Goal: Use online tool/utility: Utilize a website feature to perform a specific function

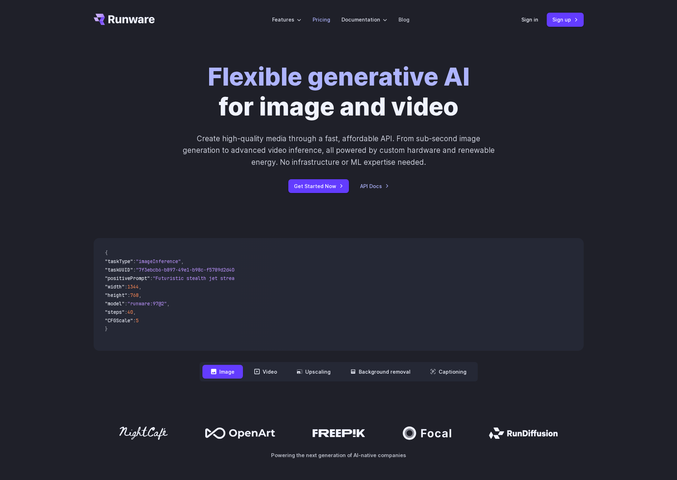
click at [319, 21] on link "Pricing" at bounding box center [322, 19] width 18 height 8
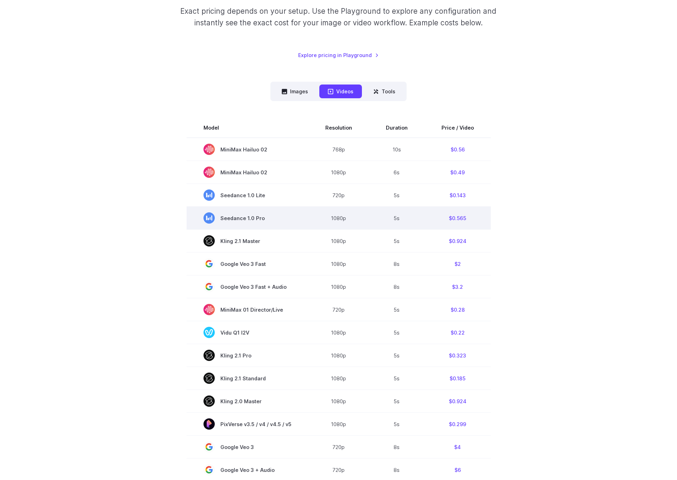
scroll to position [140, 0]
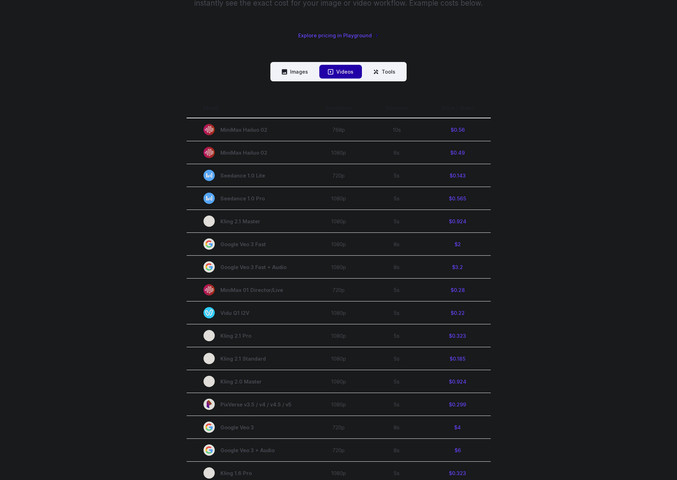
click at [507, 53] on div "Pricing based on what you use Exact pricing depends on your setup. Use the Play…" at bounding box center [339, 270] width 490 height 674
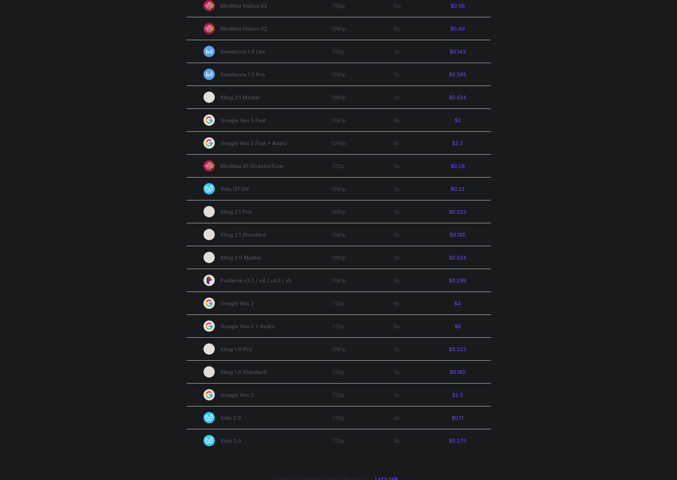
scroll to position [263, 0]
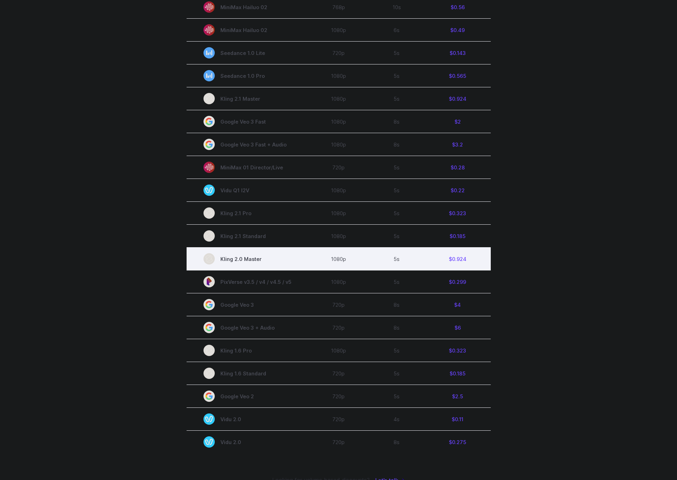
click at [451, 259] on td "$0.924" at bounding box center [458, 259] width 66 height 23
click at [357, 255] on td "1080p" at bounding box center [338, 259] width 61 height 23
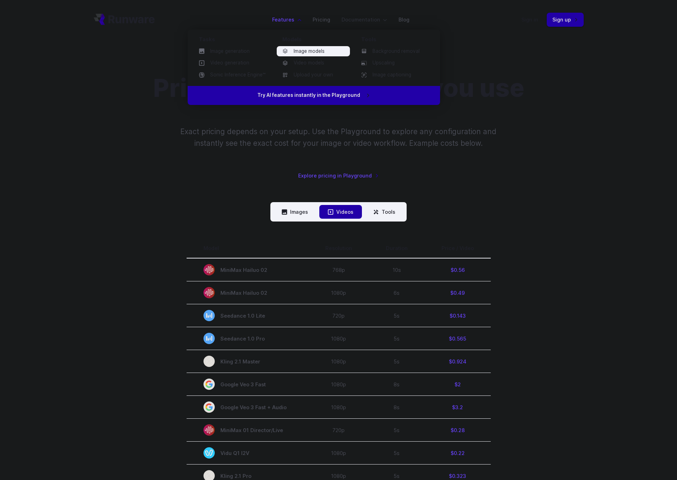
click at [291, 53] on link "Image models" at bounding box center [313, 51] width 73 height 11
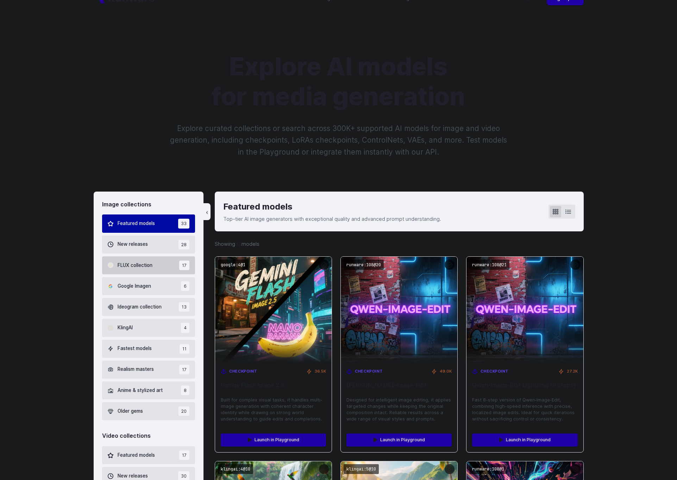
scroll to position [46, 0]
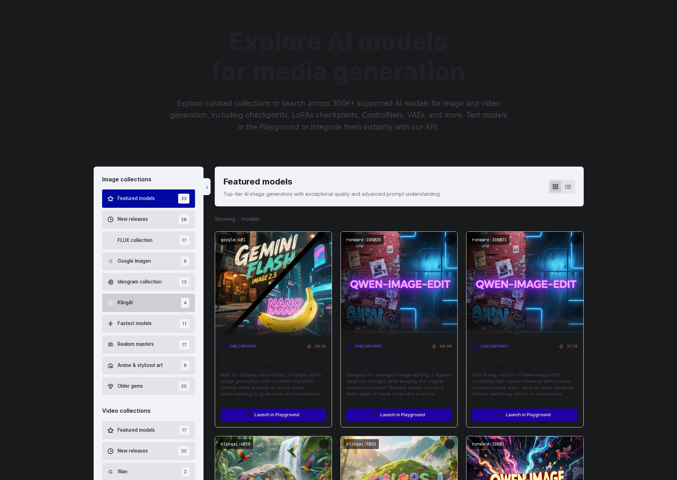
click at [126, 299] on span "KlingAI" at bounding box center [125, 303] width 15 height 8
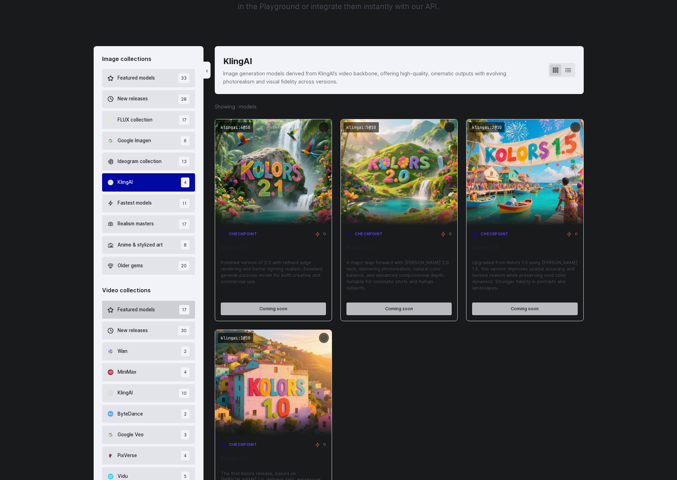
scroll to position [167, 0]
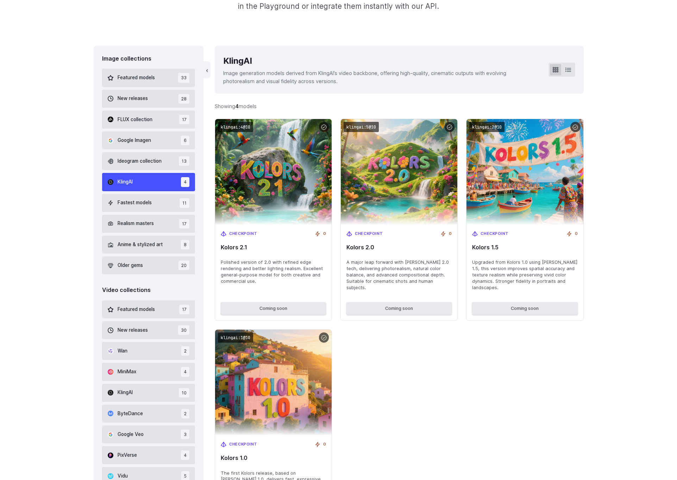
click at [626, 184] on div "Image collections Featured models 33 New releases 28 FLUX collection 17 Google …" at bounding box center [338, 344] width 677 height 596
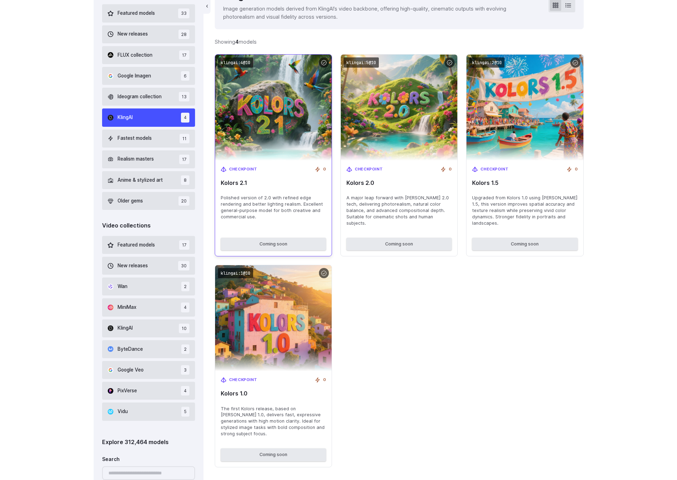
click at [280, 110] on img at bounding box center [274, 107] width 128 height 117
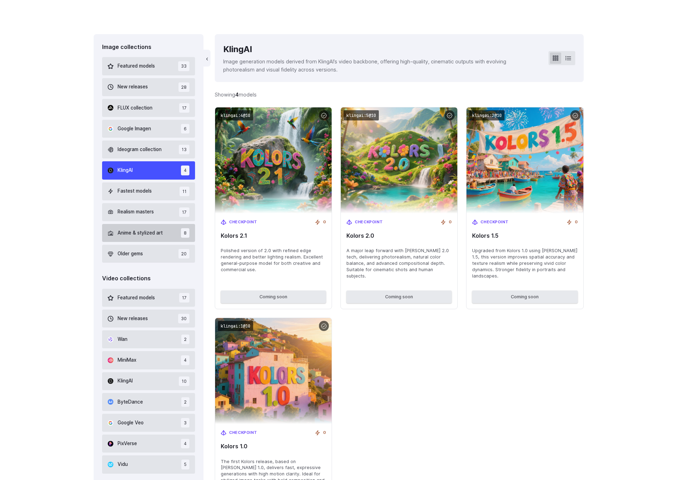
scroll to position [331, 0]
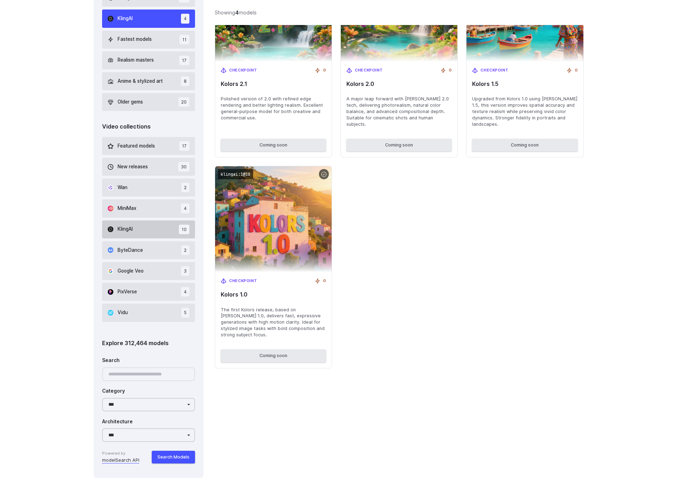
click at [150, 231] on button "KlingAI 10" at bounding box center [148, 229] width 93 height 18
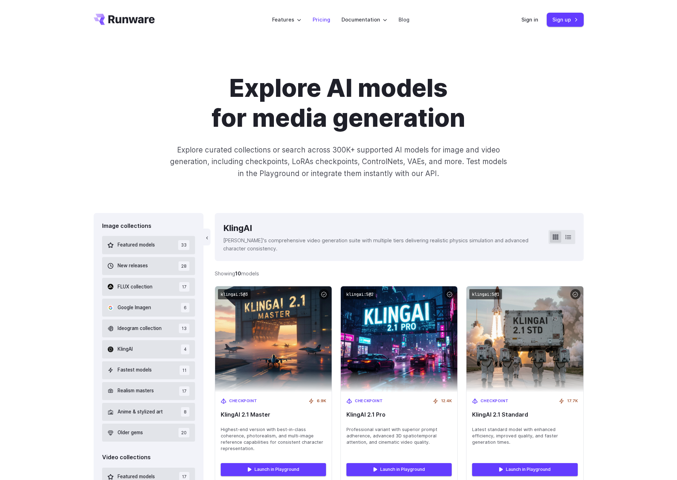
click at [322, 24] on link "Pricing" at bounding box center [322, 19] width 18 height 8
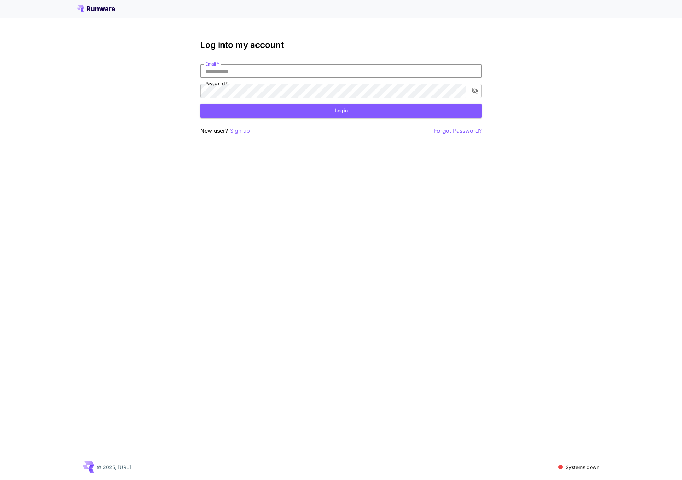
type input "**********"
click at [334, 108] on button "Login" at bounding box center [341, 111] width 282 height 14
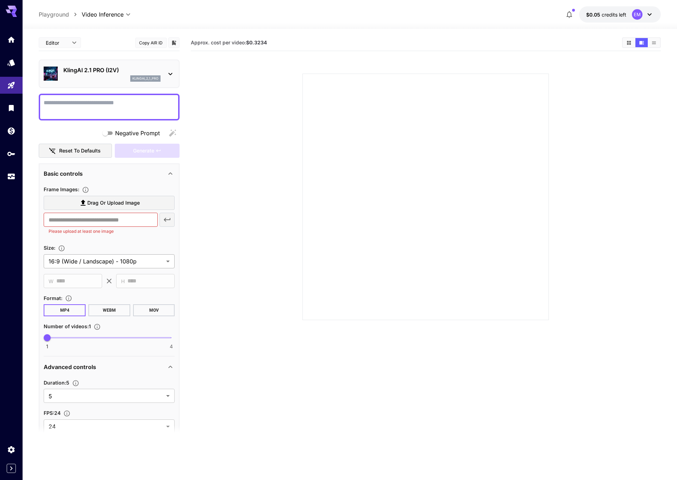
click at [157, 257] on body "**********" at bounding box center [338, 268] width 677 height 536
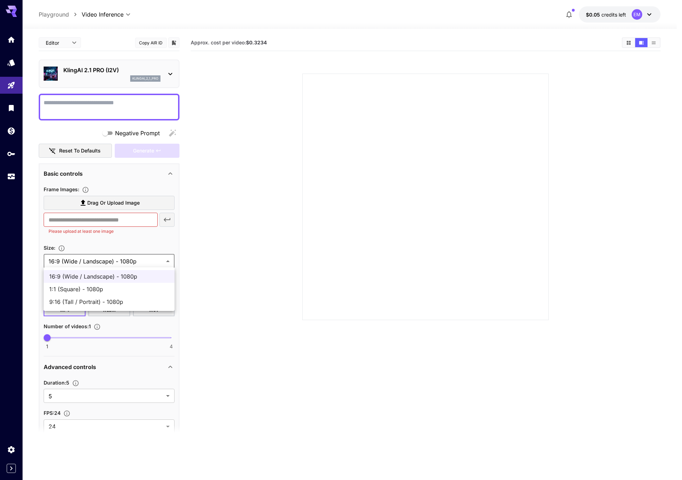
click at [260, 260] on div at bounding box center [341, 240] width 682 height 480
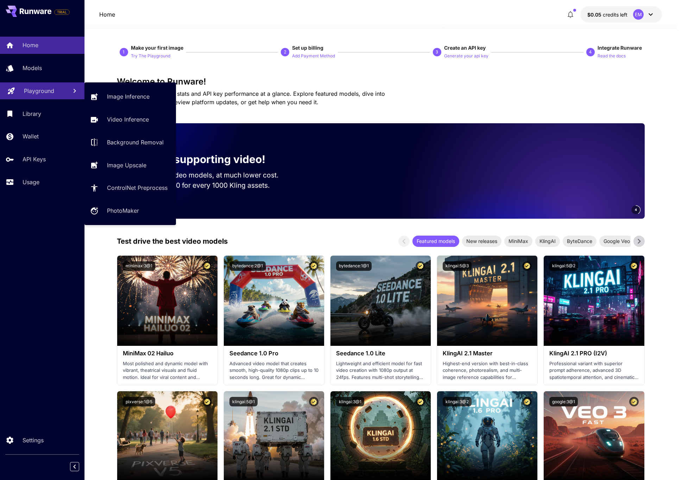
click at [52, 89] on p "Playground" at bounding box center [39, 91] width 30 height 8
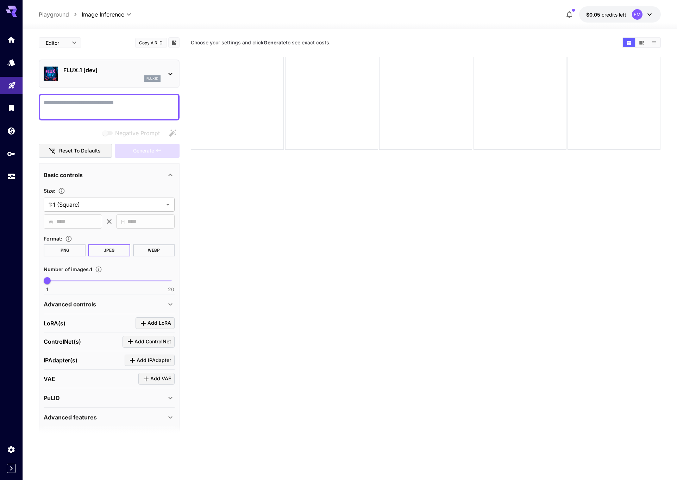
click at [121, 69] on p "FLUX.1 [dev]" at bounding box center [111, 70] width 97 height 8
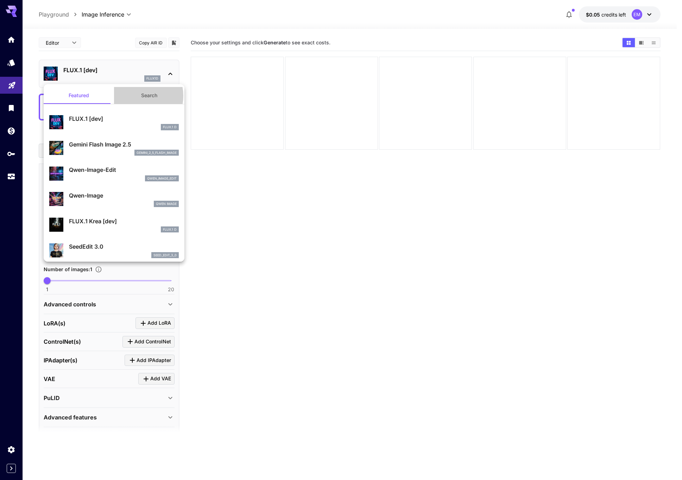
click at [135, 96] on button "Search" at bounding box center [149, 95] width 70 height 17
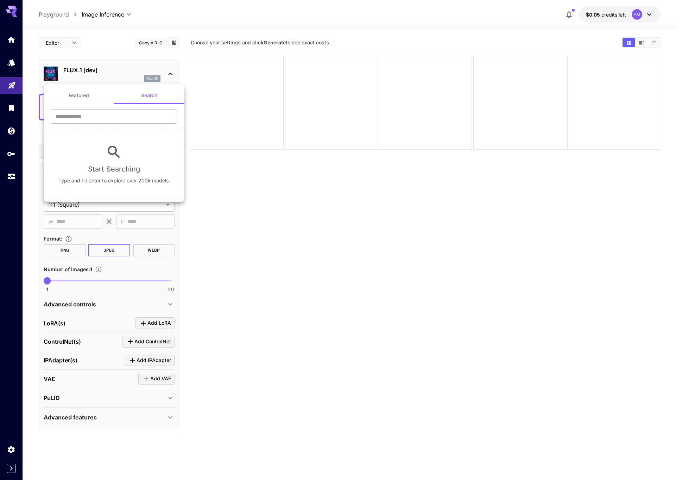
click at [116, 113] on input "text" at bounding box center [114, 117] width 127 height 14
click at [66, 52] on div at bounding box center [341, 240] width 682 height 480
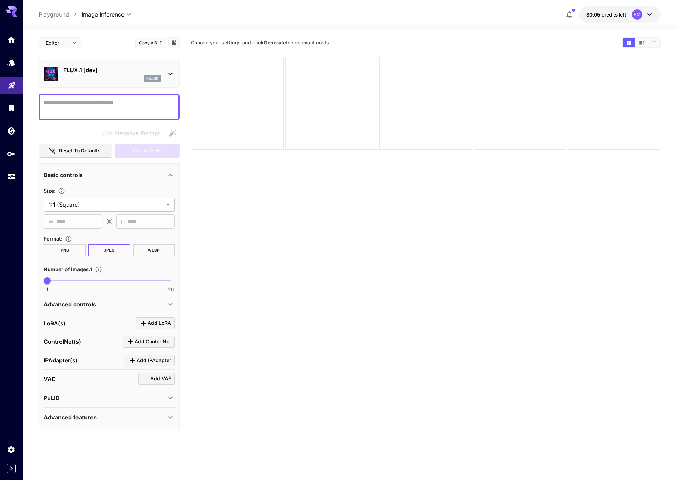
click at [66, 43] on div "Featured Search ​ Start Searching Type and hit enter to explore over 200k model…" at bounding box center [70, 105] width 141 height 211
click at [66, 43] on body "**********" at bounding box center [338, 268] width 677 height 536
click at [85, 38] on div at bounding box center [341, 240] width 682 height 480
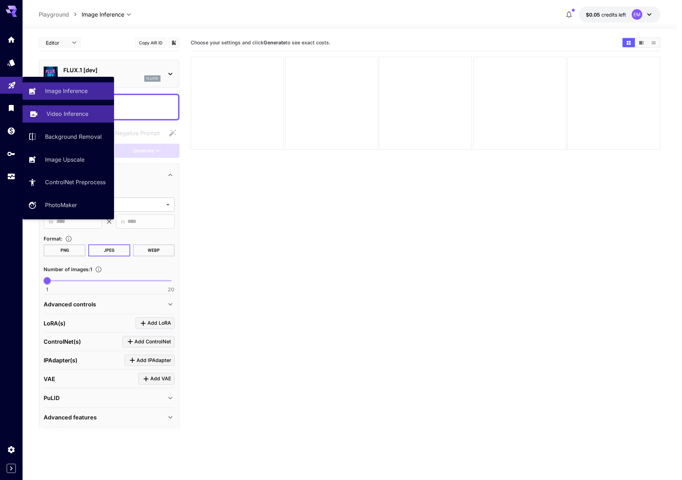
click at [61, 111] on p "Video Inference" at bounding box center [67, 114] width 42 height 8
type input "**********"
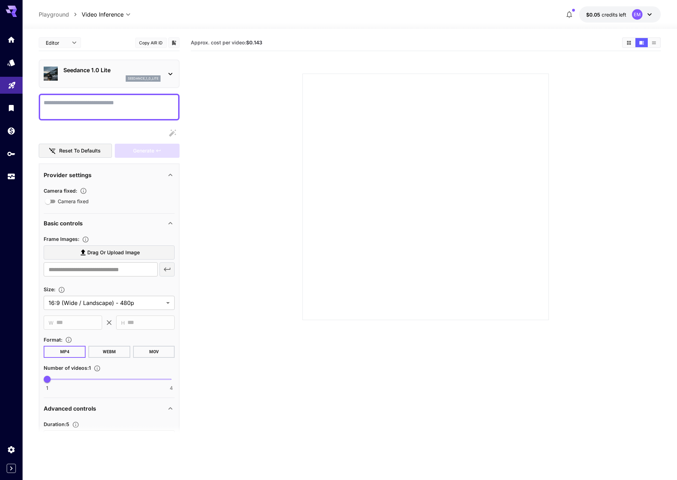
click at [103, 75] on div "Seedance 1.0 Lite seedance_1_0_lite" at bounding box center [111, 74] width 97 height 16
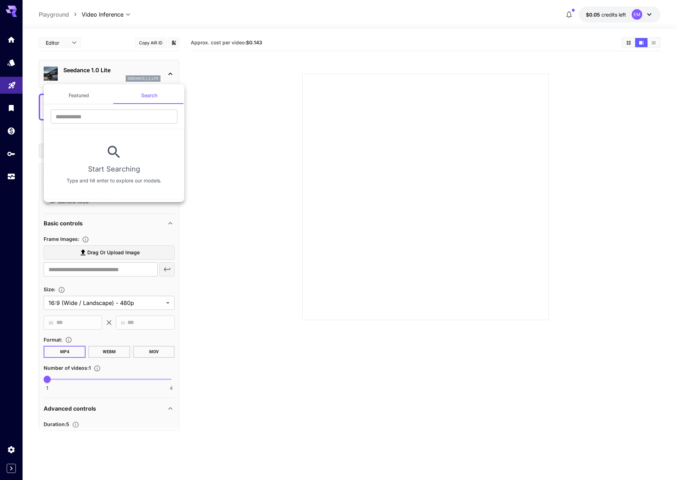
click at [93, 95] on button "Featured" at bounding box center [79, 95] width 70 height 17
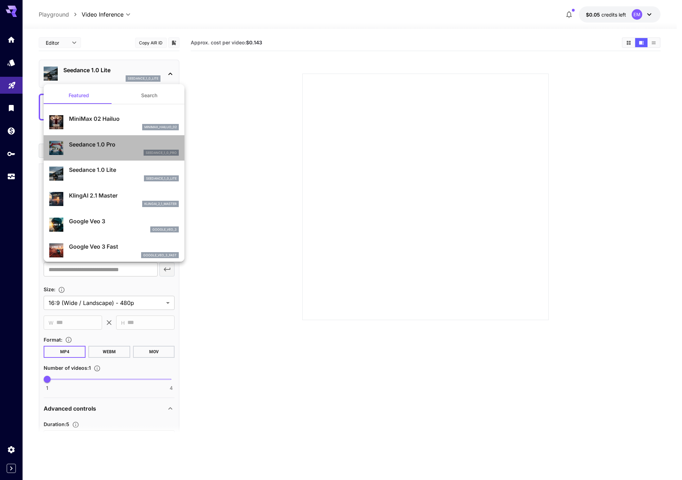
click at [119, 155] on div "seedance_1_0_pro" at bounding box center [124, 153] width 110 height 6
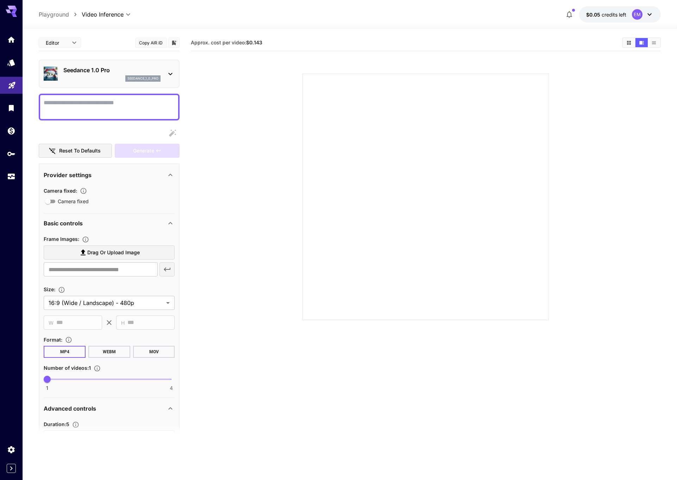
click at [133, 70] on p "Seedance 1.0 Pro" at bounding box center [111, 70] width 97 height 8
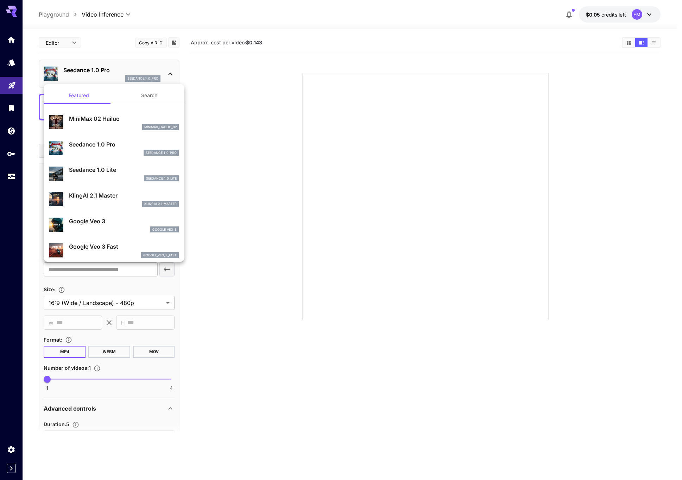
click at [108, 166] on p "Seedance 1.0 Lite" at bounding box center [124, 170] width 110 height 8
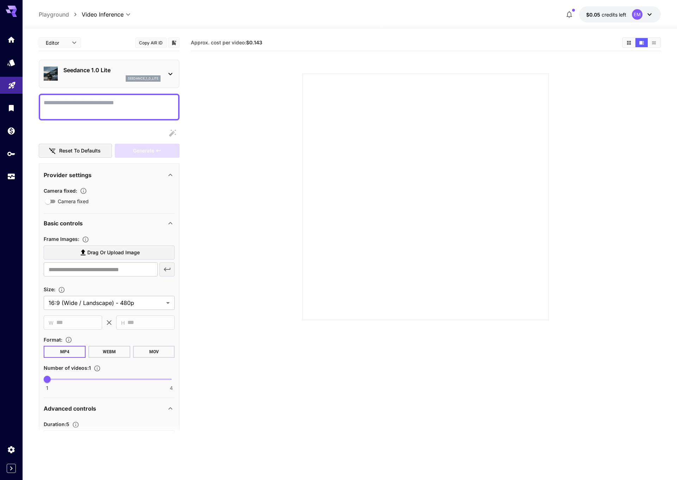
click at [17, 12] on div at bounding box center [11, 8] width 23 height 17
click at [14, 14] on icon at bounding box center [14, 15] width 6 height 4
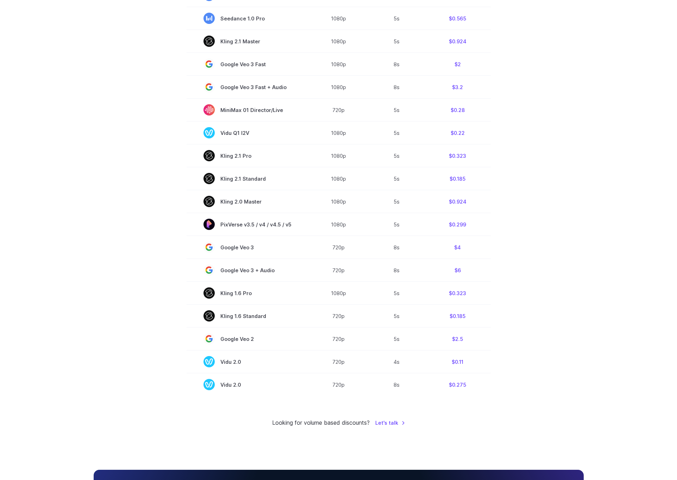
scroll to position [182, 0]
